Goal: Navigation & Orientation: Find specific page/section

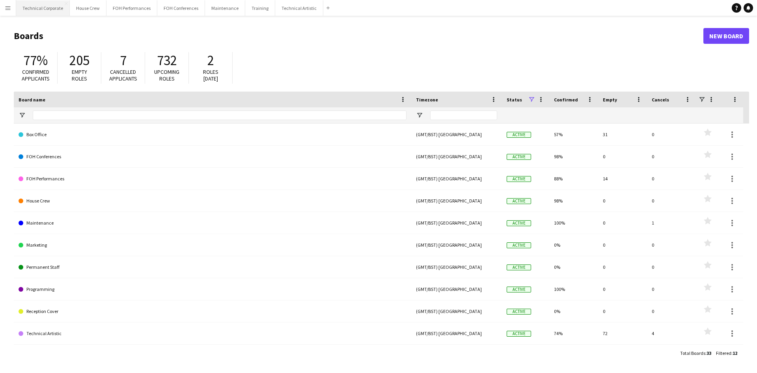
click at [45, 15] on button "Technical Corporate Close" at bounding box center [43, 7] width 54 height 15
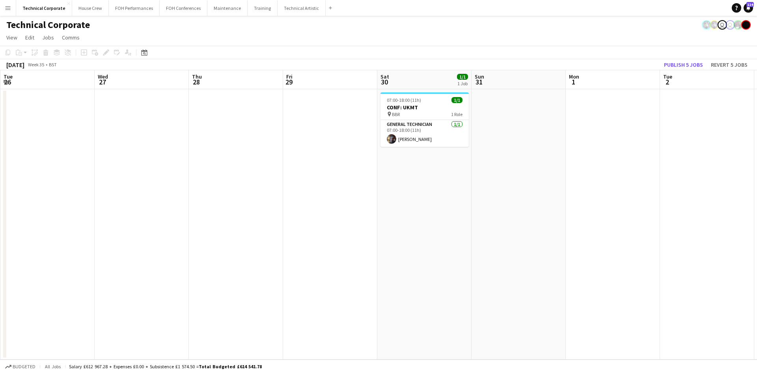
drag, startPoint x: 650, startPoint y: 227, endPoint x: 25, endPoint y: 116, distance: 634.5
click at [0, 118] on html "Menu Boards Boards Boards All jobs Status Workforce Workforce My Workforce Recr…" at bounding box center [378, 186] width 757 height 373
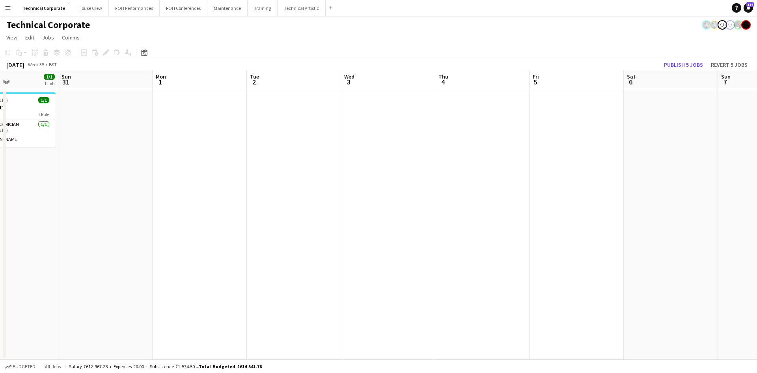
drag, startPoint x: 638, startPoint y: 199, endPoint x: 540, endPoint y: 174, distance: 101.4
click at [299, 174] on app-calendar-viewport "Thu 28 Fri 29 Sat 30 1/1 1 Job Sun 31 Mon 1 Tue 2 Wed 3 Thu 4 Fri 5 Sat 6 Sun 7…" at bounding box center [378, 214] width 757 height 289
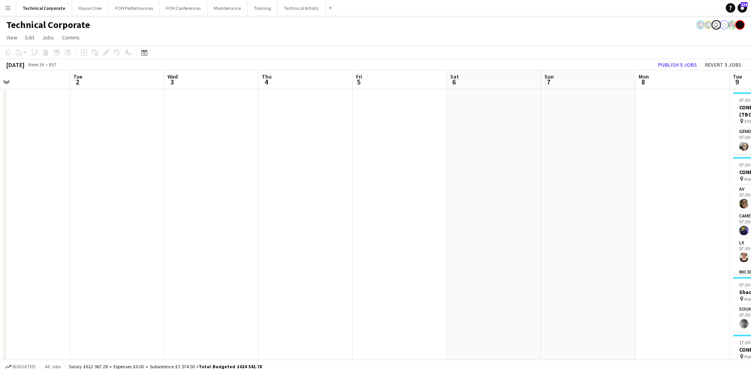
drag, startPoint x: 498, startPoint y: 176, endPoint x: 280, endPoint y: 189, distance: 218.4
click at [217, 184] on app-calendar-viewport "Sat 30 1/1 1 Job Sun 31 Mon 1 Tue 2 Wed 3 Thu 4 Fri 5 Sat 6 Sun 7 Mon 8 Tue 9 1…" at bounding box center [375, 268] width 751 height 397
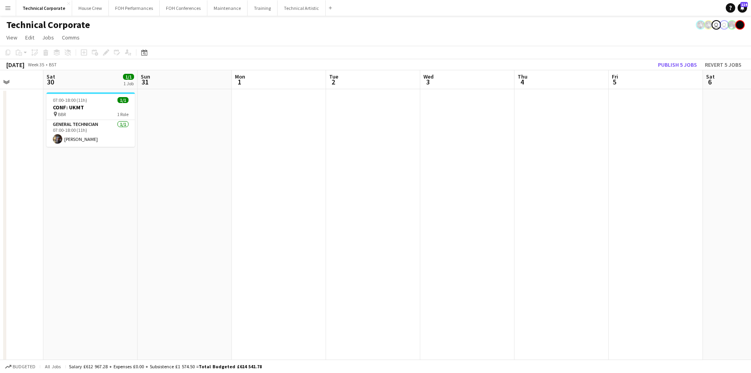
drag, startPoint x: 185, startPoint y: 187, endPoint x: 608, endPoint y: 197, distance: 423.1
click at [608, 197] on app-calendar-viewport "Wed 27 Thu 28 Fri 29 Sat 30 1/1 1 Job Sun 31 Mon 1 Tue 2 Wed 3 Thu 4 Fri 5 Sat …" at bounding box center [375, 268] width 751 height 397
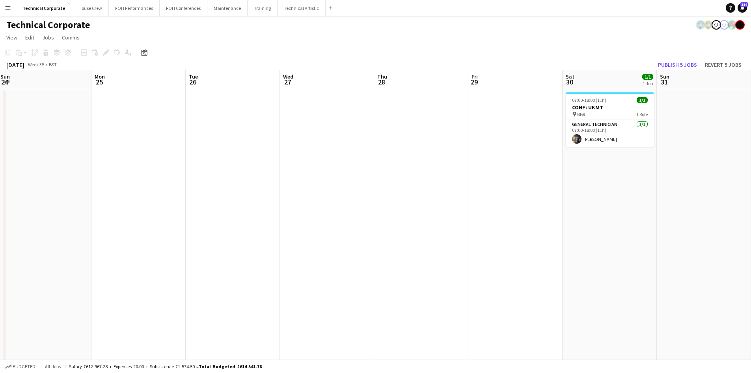
drag, startPoint x: 531, startPoint y: 197, endPoint x: 756, endPoint y: 218, distance: 226.4
click at [751, 218] on html "Menu Boards Boards Boards All jobs Status Workforce Workforce My Workforce Recr…" at bounding box center [375, 240] width 751 height 481
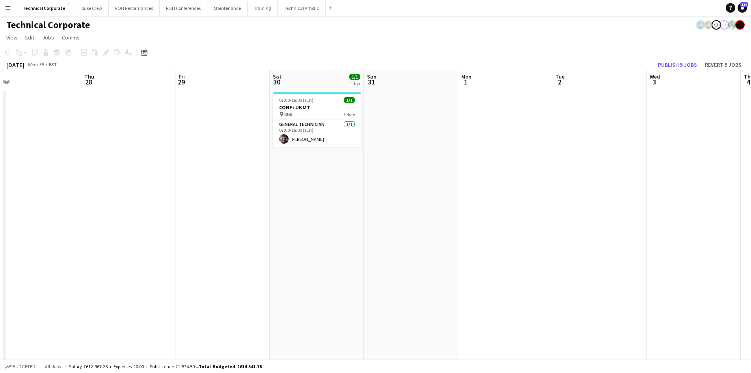
drag, startPoint x: 302, startPoint y: 211, endPoint x: 6, endPoint y: 207, distance: 296.1
click at [6, 207] on div "Sun 24 Mon 25 Tue 26 Wed 27 Thu 28 Fri 29 Sat 30 1/1 1 Job Sun 31 Mon 1 Tue 2 W…" at bounding box center [375, 268] width 751 height 397
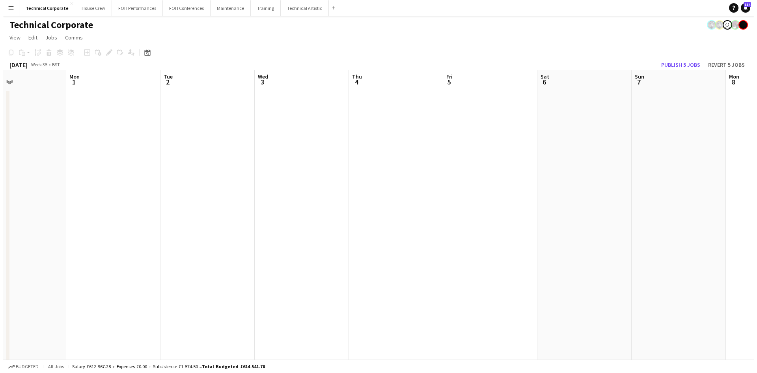
scroll to position [0, 314]
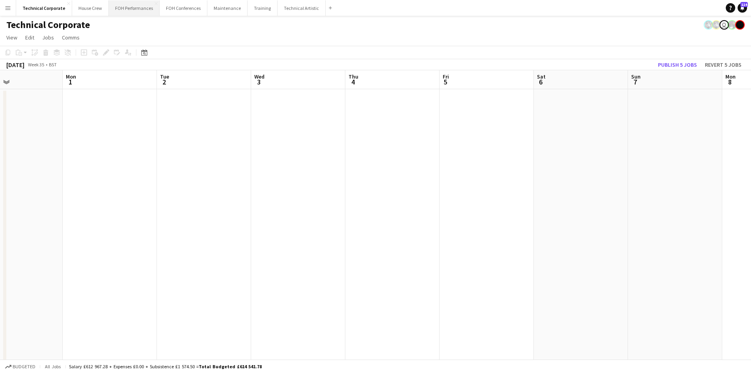
drag, startPoint x: 533, startPoint y: 199, endPoint x: 113, endPoint y: 3, distance: 463.4
click at [137, 200] on app-calendar-viewport "Thu 28 Fri 29 Sat 30 1/1 1 Job Sun 31 Mon 1 Tue 2 Wed 3 Thu 4 Fri 5 Sat 6 Sun 7…" at bounding box center [375, 268] width 751 height 397
click at [287, 9] on button "Technical Artistic Close" at bounding box center [302, 7] width 48 height 15
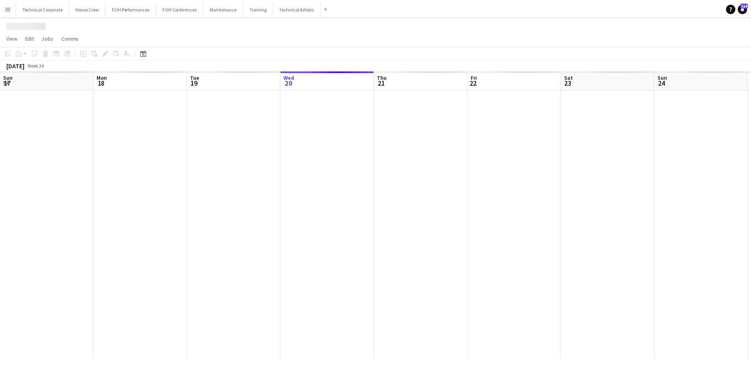
scroll to position [0, 188]
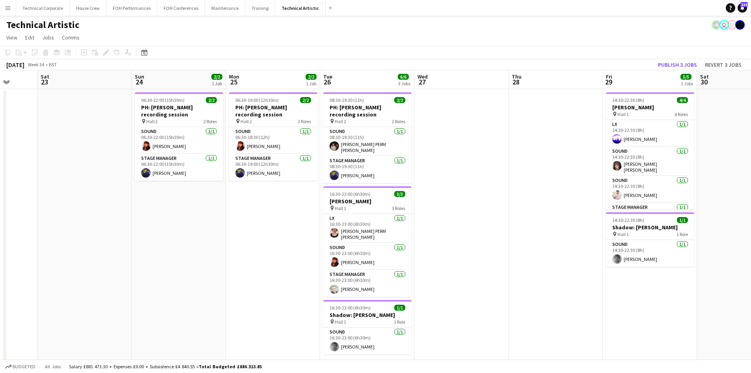
drag, startPoint x: 622, startPoint y: 244, endPoint x: 189, endPoint y: 248, distance: 433.6
click at [189, 248] on app-calendar-viewport "Wed 20 Thu 21 Fri 22 Sat 23 Sun 24 2/2 1 Job Mon 25 2/2 1 Job Tue 26 6/6 3 Jobs…" at bounding box center [375, 222] width 751 height 304
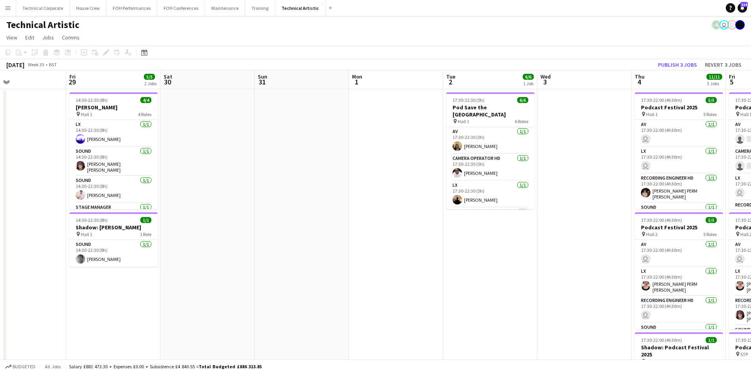
drag, startPoint x: 427, startPoint y: 270, endPoint x: 403, endPoint y: 267, distance: 24.6
click at [90, 231] on app-calendar-viewport "Mon 25 2/2 1 Job Tue 26 6/6 3 Jobs Wed 27 Thu 28 Fri 29 5/5 2 Jobs Sat 30 Sun 3…" at bounding box center [375, 299] width 751 height 458
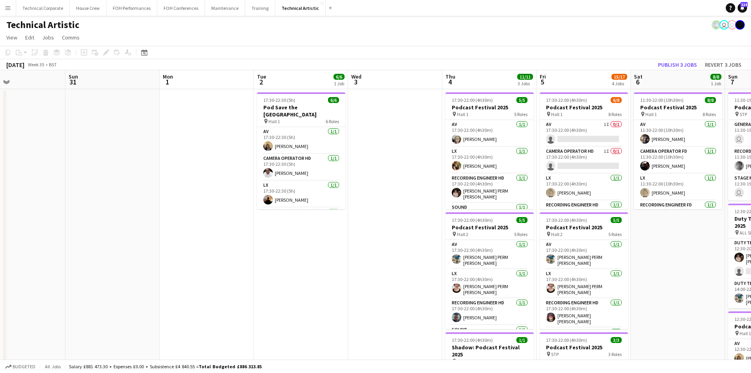
scroll to position [0, 272]
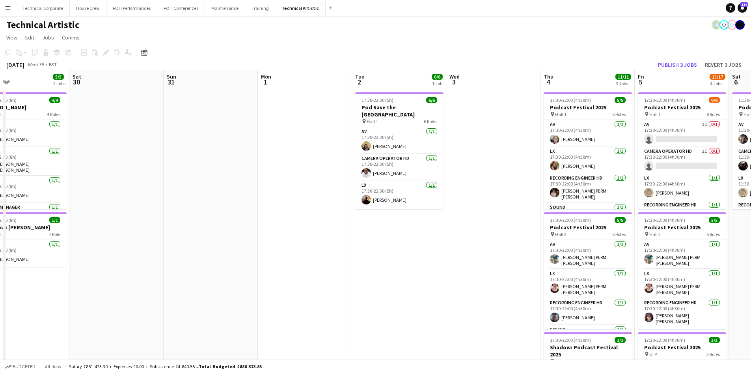
drag, startPoint x: 539, startPoint y: 270, endPoint x: 738, endPoint y: 206, distance: 209.6
click at [740, 212] on app-calendar-viewport "Wed 27 Thu 28 Fri 29 5/5 2 Jobs Sat 30 Sun 31 Mon 1 Tue 2 6/6 1 Job Wed 3 Thu 4…" at bounding box center [375, 318] width 751 height 497
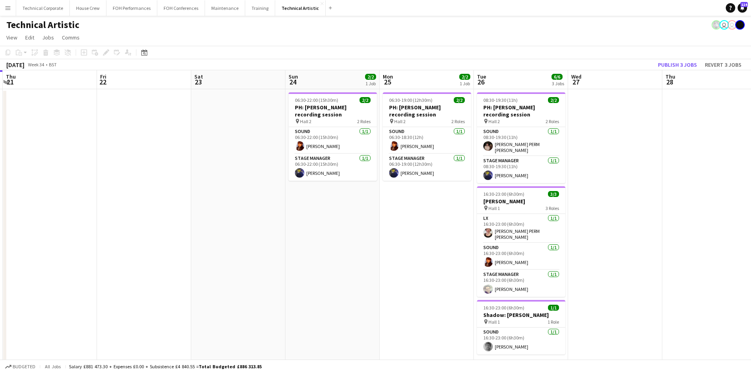
scroll to position [0, 245]
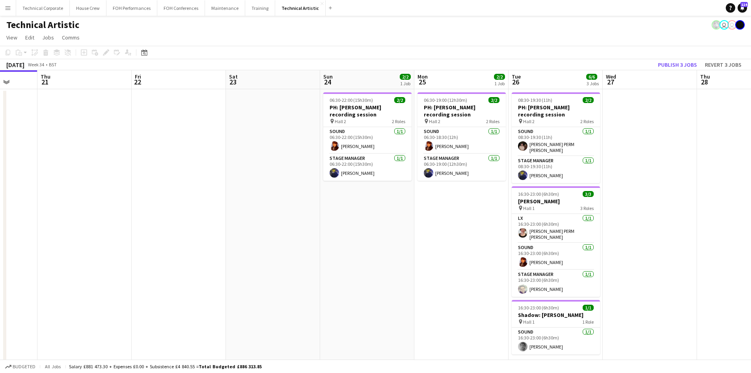
drag, startPoint x: 234, startPoint y: 237, endPoint x: 749, endPoint y: 203, distance: 516.4
click at [751, 205] on html "Menu Boards Boards Boards All jobs Status Workforce Workforce My Workforce Recr…" at bounding box center [375, 290] width 751 height 580
